Goal: Information Seeking & Learning: Learn about a topic

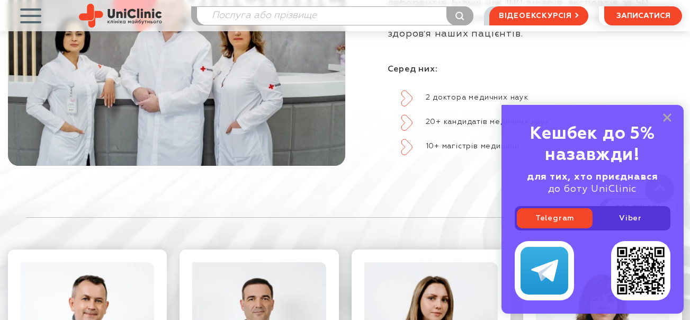
scroll to position [953, 0]
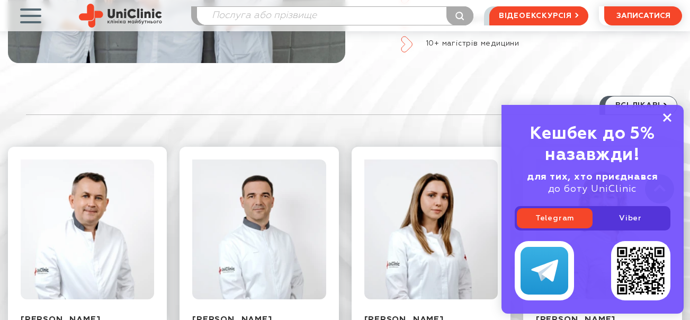
click at [667, 115] on icon at bounding box center [667, 117] width 8 height 9
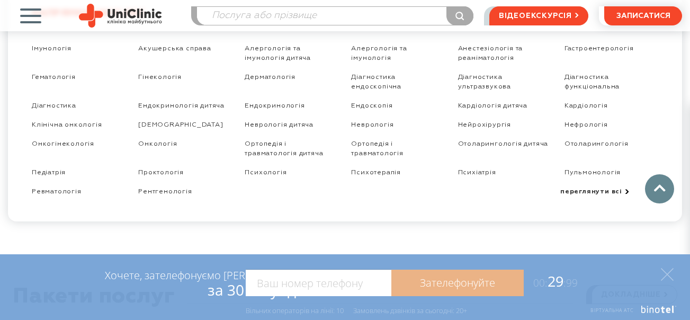
scroll to position [1800, 0]
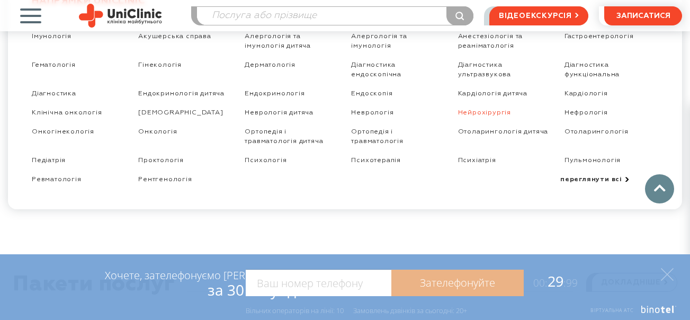
click at [481, 115] on link "Нейрохірургія" at bounding box center [484, 112] width 53 height 7
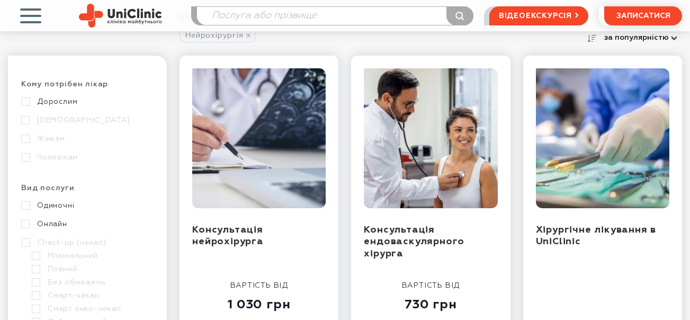
scroll to position [212, 0]
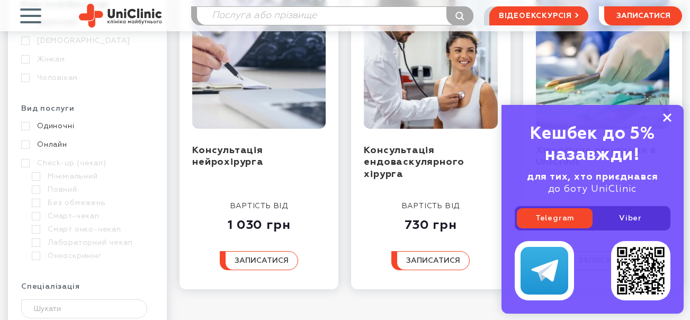
click at [667, 115] on icon at bounding box center [667, 117] width 8 height 9
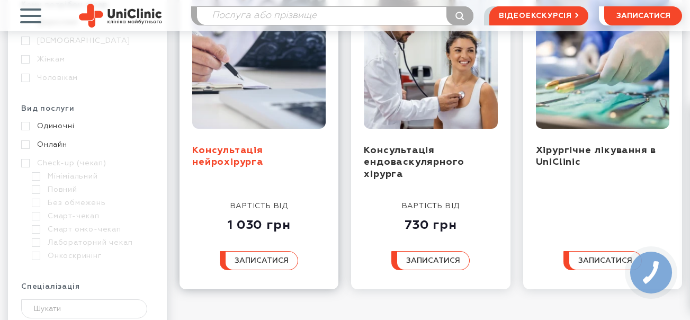
click at [232, 154] on link "Консультація нейрохірурга" at bounding box center [227, 157] width 71 height 22
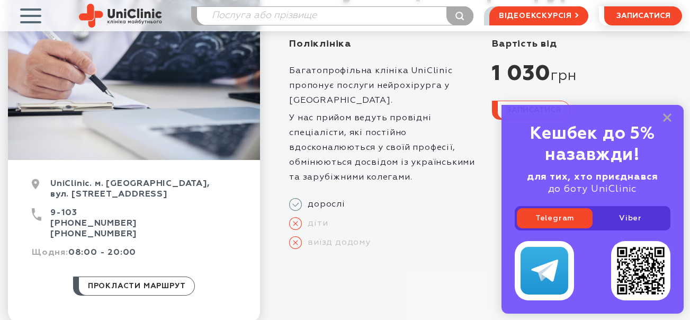
scroll to position [159, 0]
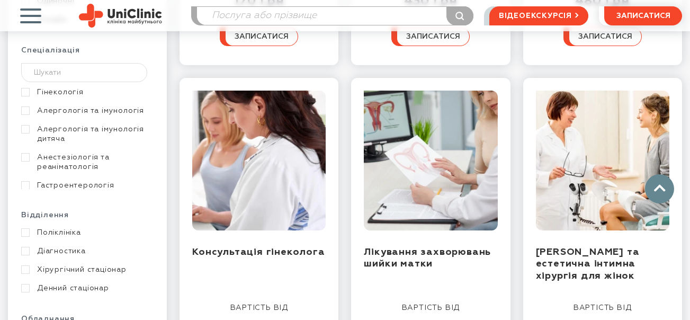
scroll to position [476, 0]
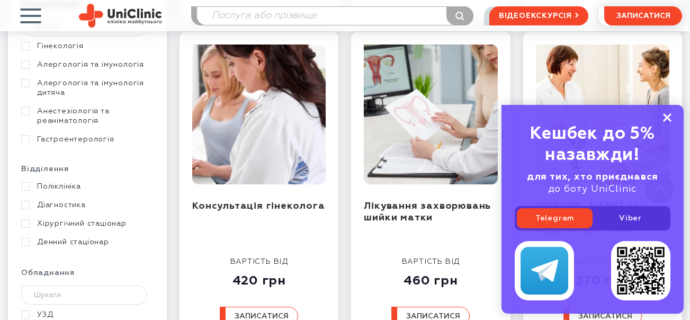
click at [665, 115] on rect at bounding box center [667, 117] width 8 height 8
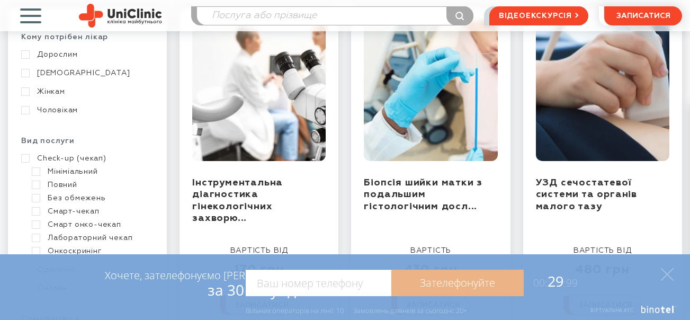
scroll to position [0, 0]
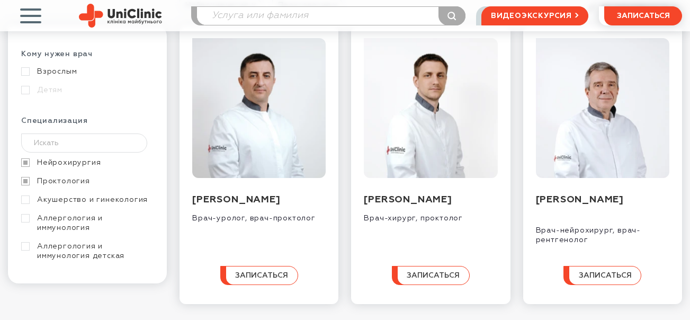
scroll to position [106, 0]
